Goal: Task Accomplishment & Management: Use online tool/utility

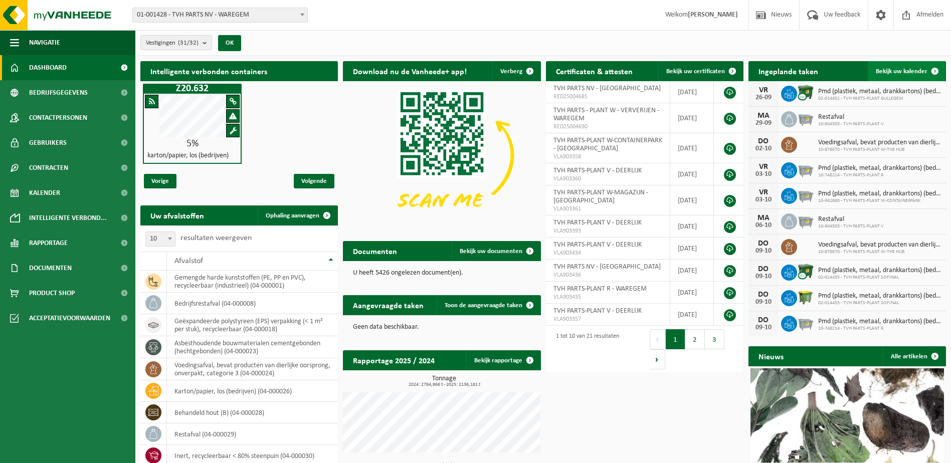
click at [934, 70] on span at bounding box center [935, 71] width 20 height 20
click at [63, 243] on span "Rapportage" at bounding box center [48, 243] width 39 height 25
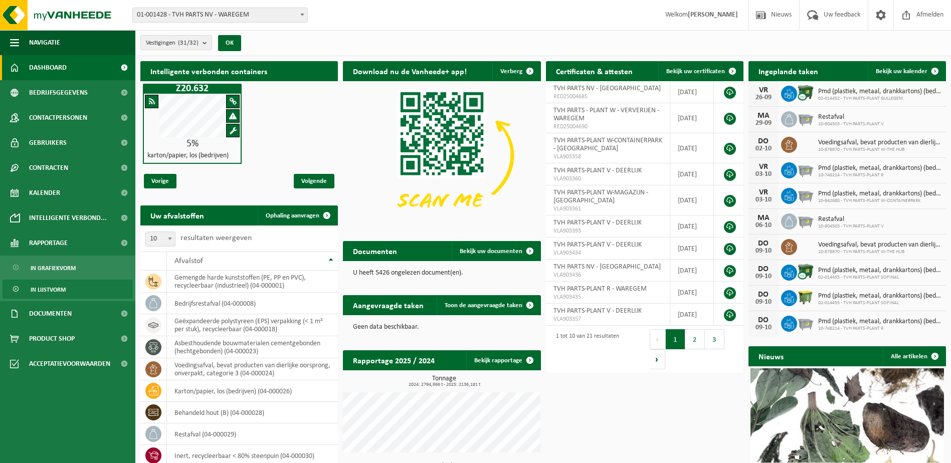
click at [45, 291] on span "In lijstvorm" at bounding box center [48, 289] width 35 height 19
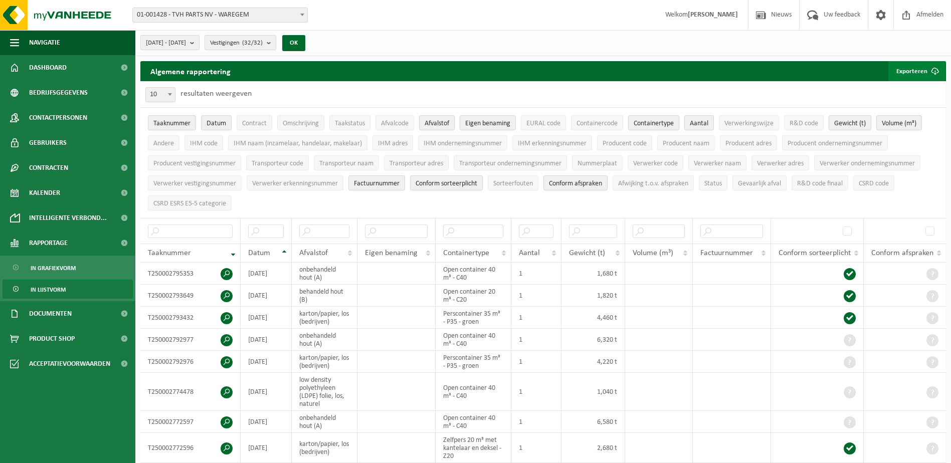
click at [916, 72] on button "Exporteren" at bounding box center [916, 71] width 57 height 20
click at [912, 109] on link "Alle beschikbare kolommen" at bounding box center [899, 111] width 91 height 20
click at [199, 41] on b "submit" at bounding box center [194, 43] width 9 height 14
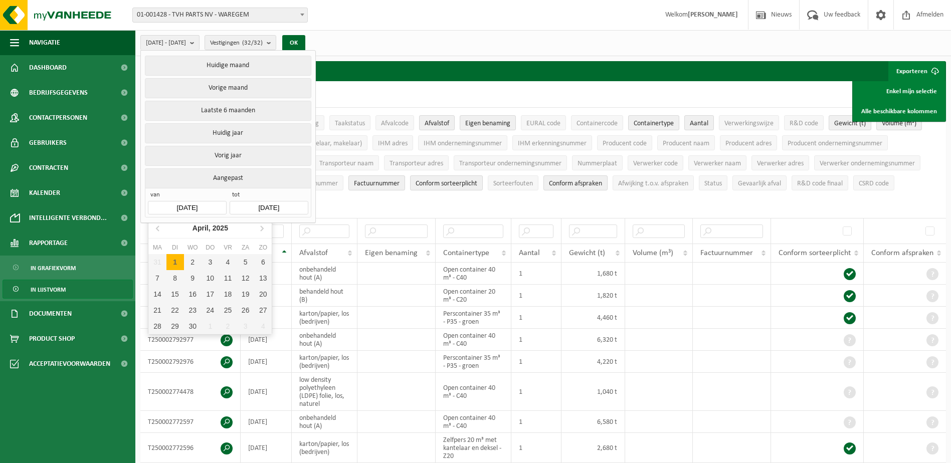
click at [219, 204] on input "2025-04-01" at bounding box center [187, 208] width 78 height 14
click at [156, 217] on ul "Huidige maand Vorige maand Laatste 6 maanden Huidig jaar Vorig jaar Aangepast v…" at bounding box center [228, 137] width 174 height 172
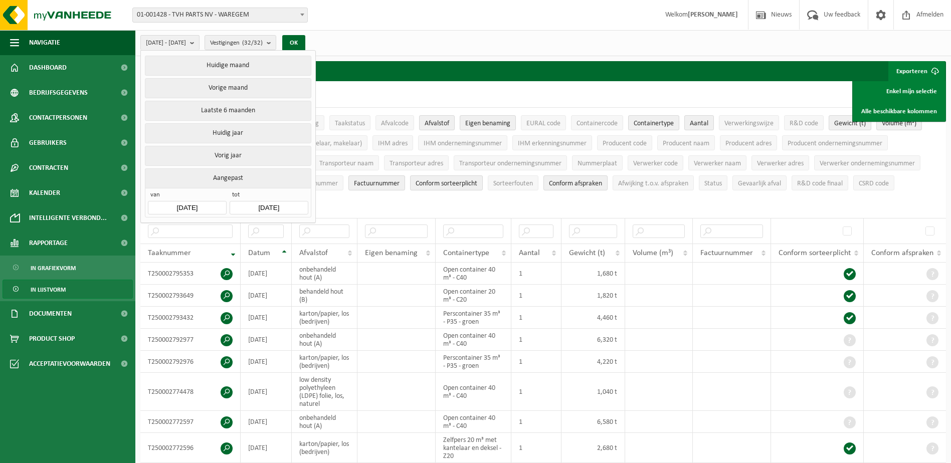
click at [156, 217] on ul "Huidige maand Vorige maand Laatste 6 maanden Huidig jaar Vorig jaar Aangepast v…" at bounding box center [228, 137] width 174 height 172
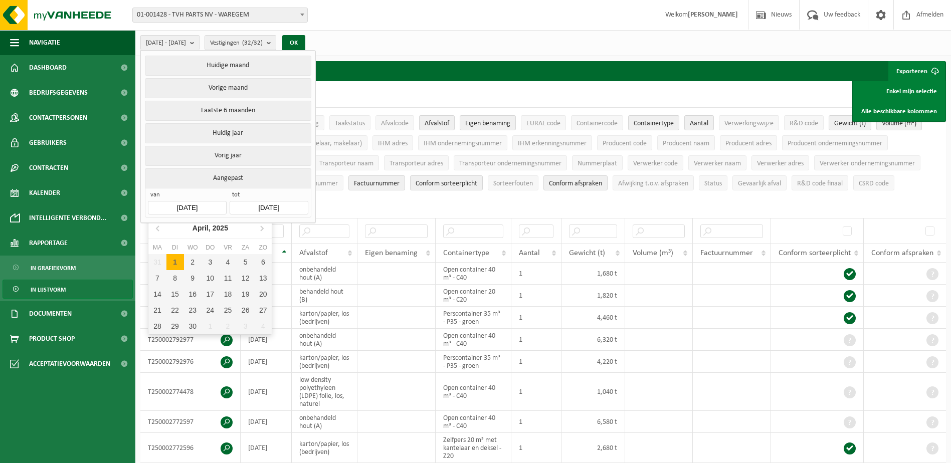
click at [211, 201] on input "2025-04-01" at bounding box center [187, 208] width 78 height 14
click at [157, 227] on icon at bounding box center [158, 228] width 16 height 16
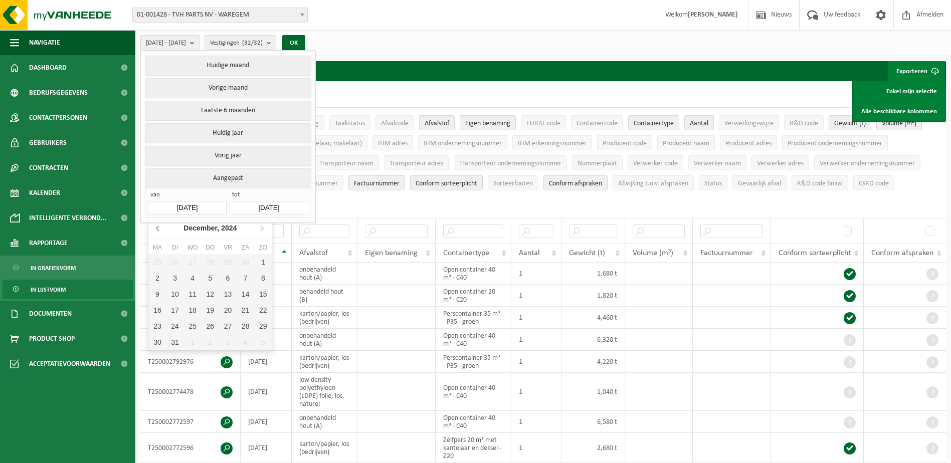
click at [157, 227] on icon at bounding box center [158, 228] width 16 height 16
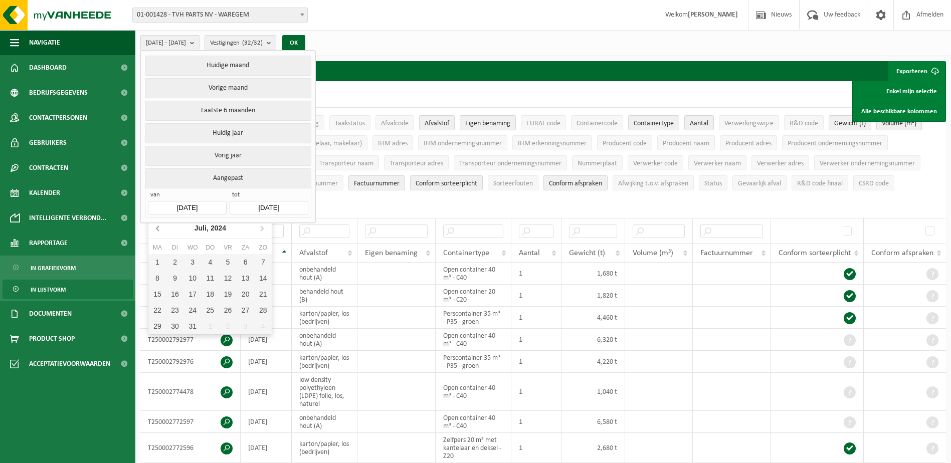
click at [157, 227] on icon at bounding box center [158, 228] width 16 height 16
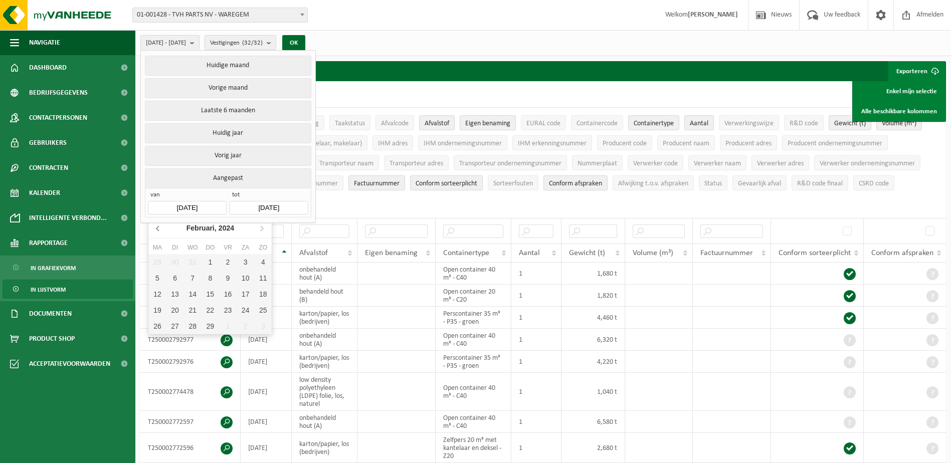
click at [157, 227] on icon at bounding box center [158, 228] width 16 height 16
click at [262, 229] on icon at bounding box center [262, 228] width 16 height 16
click at [156, 261] on div "1" at bounding box center [157, 262] width 18 height 16
type input "2024-01-01"
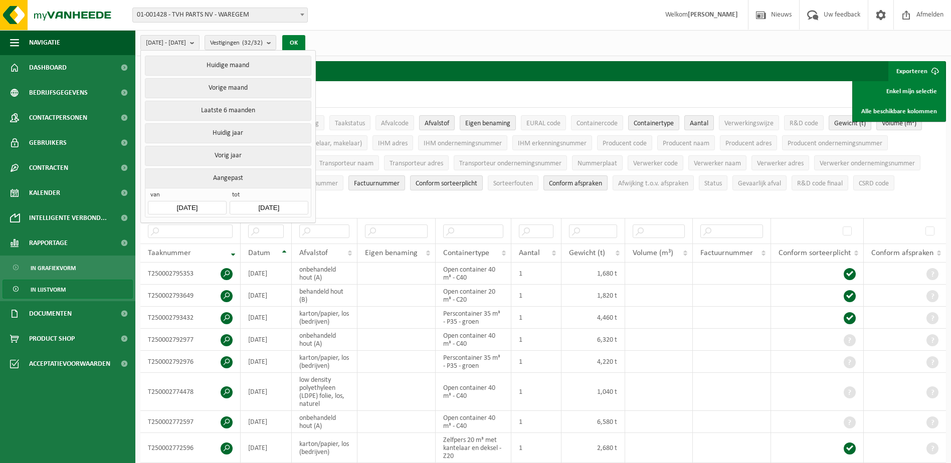
click at [305, 38] on button "OK" at bounding box center [293, 43] width 23 height 16
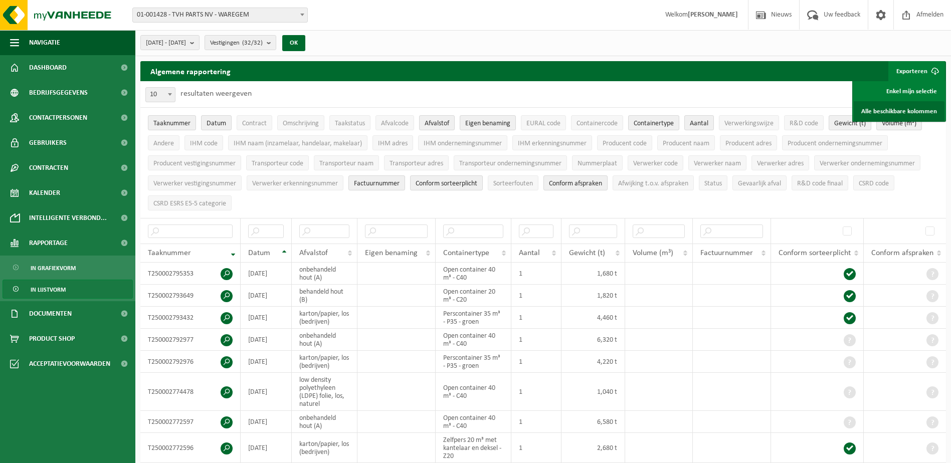
click at [914, 112] on link "Alle beschikbare kolommen" at bounding box center [899, 111] width 91 height 20
click at [49, 61] on span "Dashboard" at bounding box center [48, 67] width 38 height 25
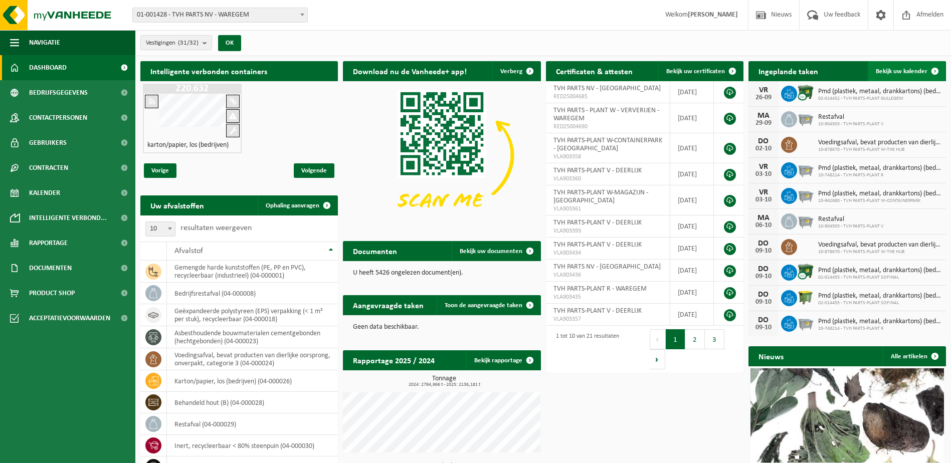
click at [939, 67] on span at bounding box center [935, 71] width 20 height 20
click at [934, 70] on span at bounding box center [935, 71] width 20 height 20
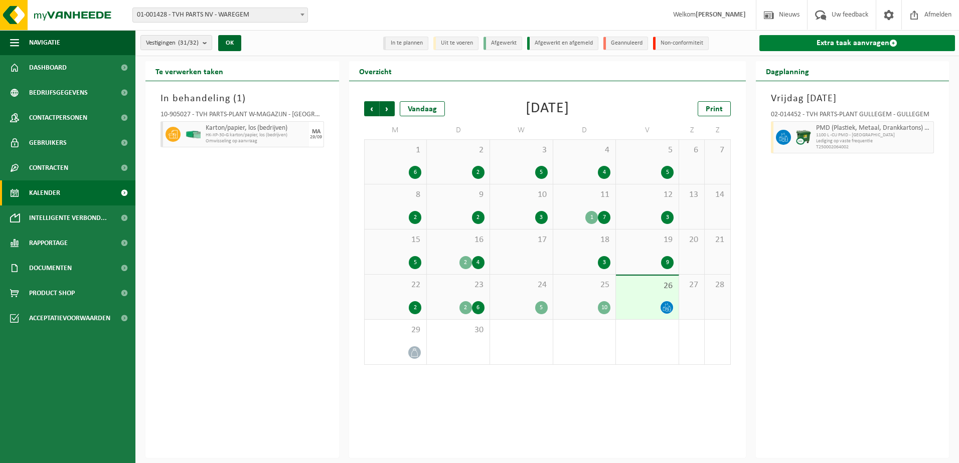
click at [893, 43] on span at bounding box center [893, 43] width 8 height 8
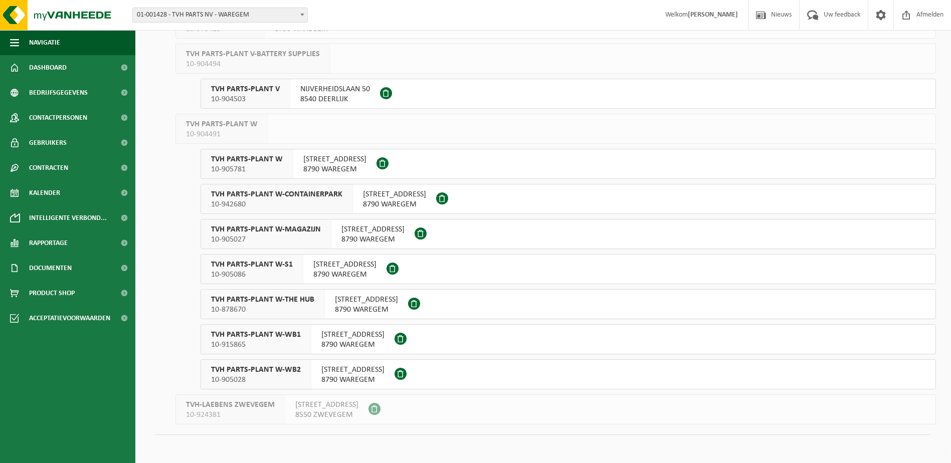
scroll to position [758, 0]
click at [295, 224] on span "TVH PARTS-PLANT W-MAGAZIJN" at bounding box center [266, 228] width 110 height 10
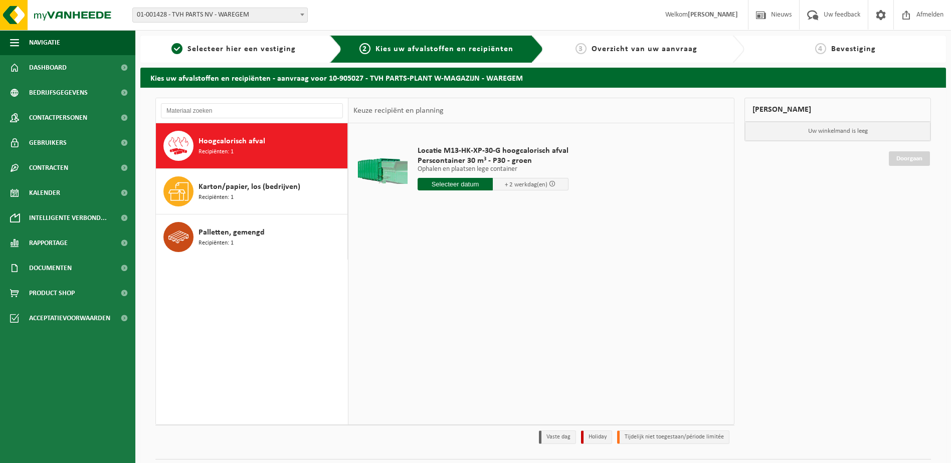
click at [457, 182] on input "text" at bounding box center [456, 184] width 76 height 13
click at [423, 306] on div "29" at bounding box center [427, 305] width 18 height 16
type input "Van 2025-09-29"
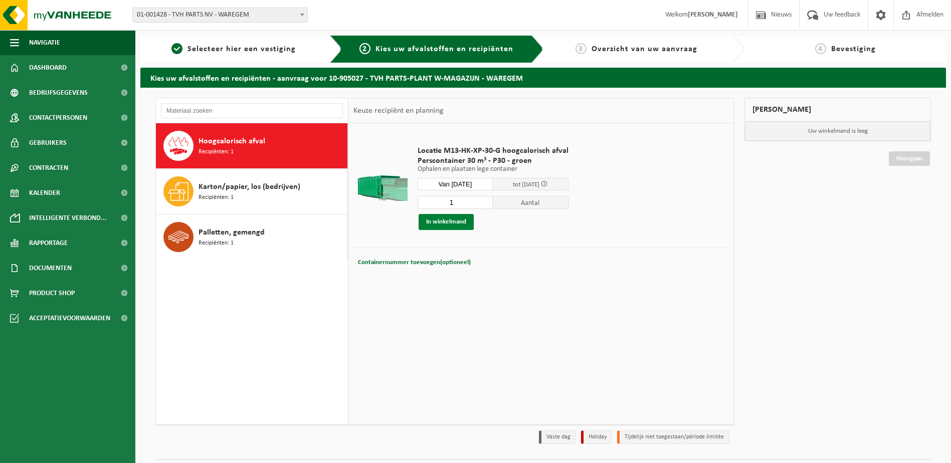
click at [438, 220] on button "In winkelmand" at bounding box center [446, 222] width 55 height 16
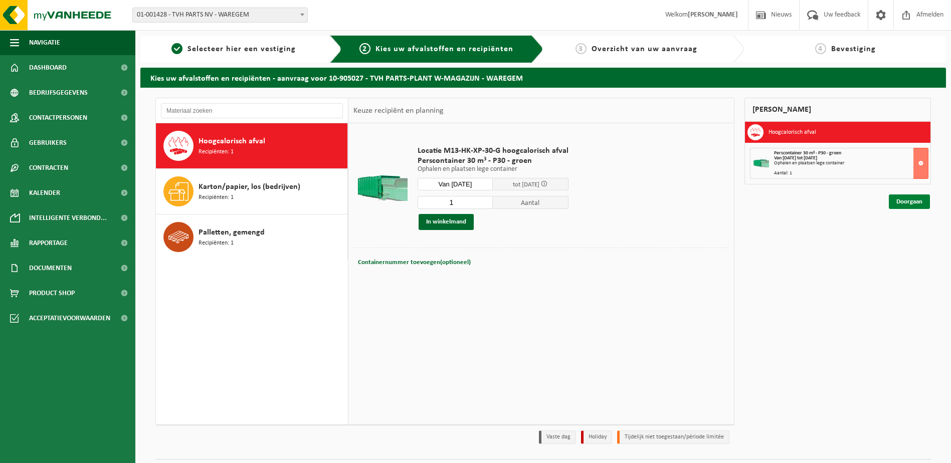
click at [919, 201] on link "Doorgaan" at bounding box center [909, 202] width 41 height 15
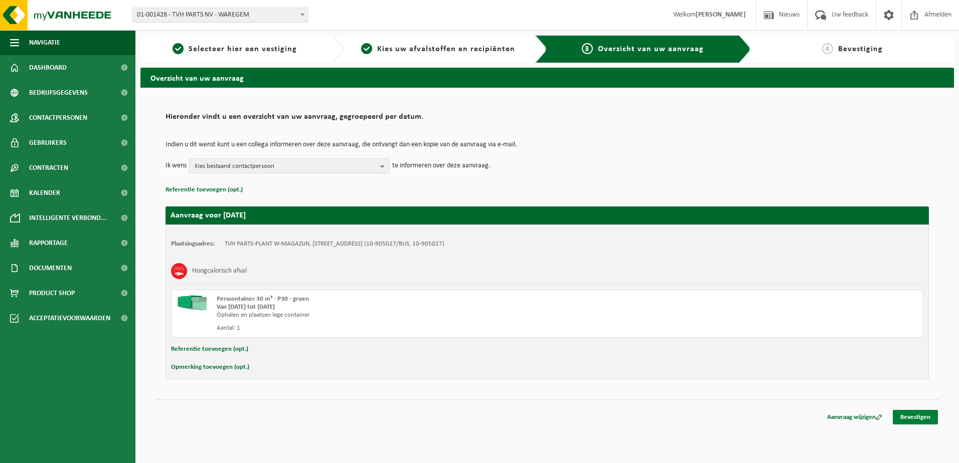
click at [911, 417] on link "Bevestigen" at bounding box center [914, 417] width 45 height 15
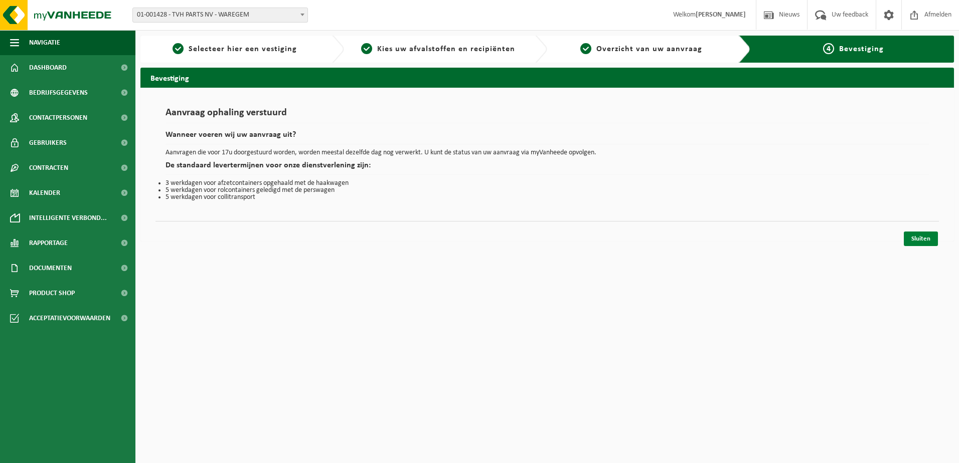
click at [917, 236] on link "Sluiten" at bounding box center [920, 239] width 34 height 15
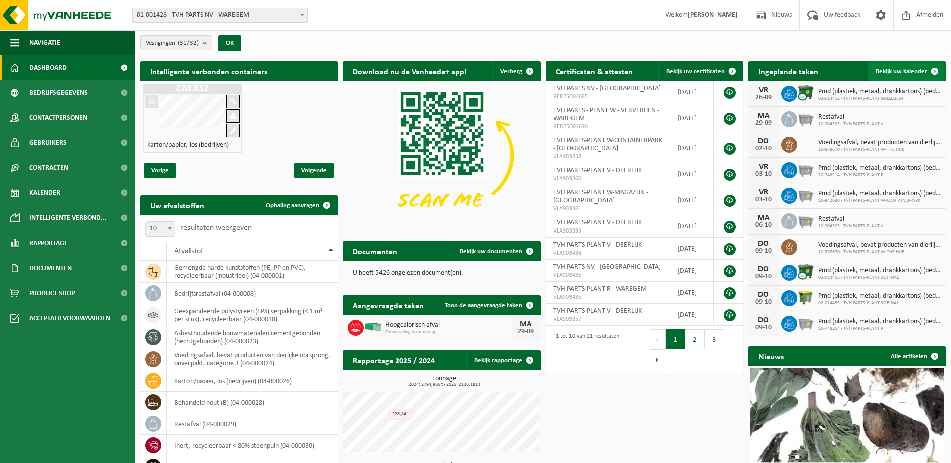
click at [936, 70] on span at bounding box center [935, 71] width 20 height 20
